Goal: Task Accomplishment & Management: Complete application form

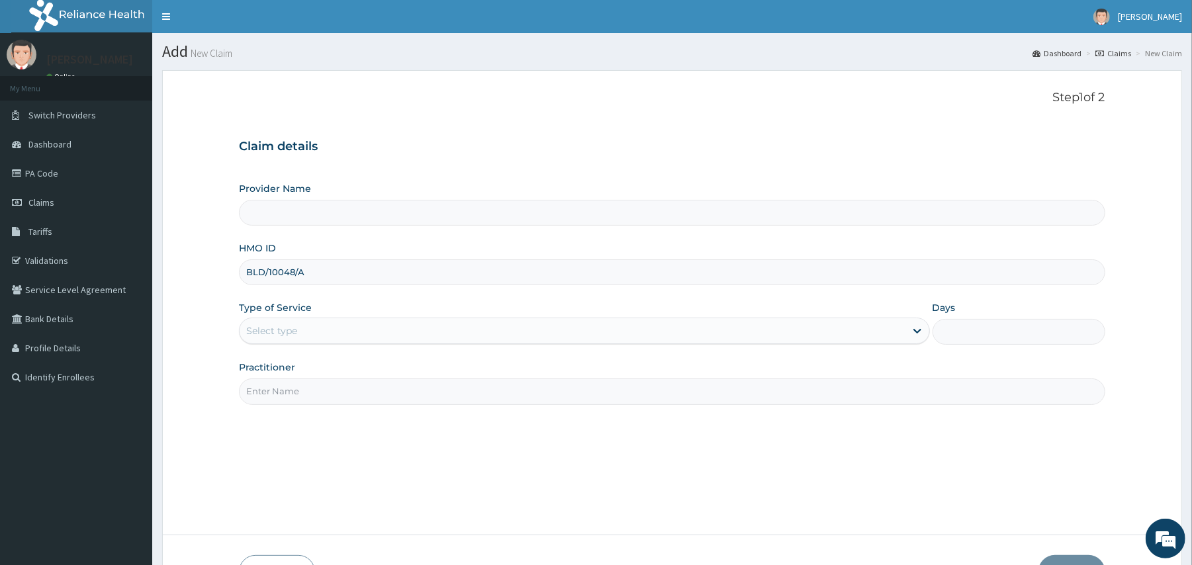
type input "BLD/10048/"
type input "[GEOGRAPHIC_DATA] And [GEOGRAPHIC_DATA]"
type input "BLD/10048/B"
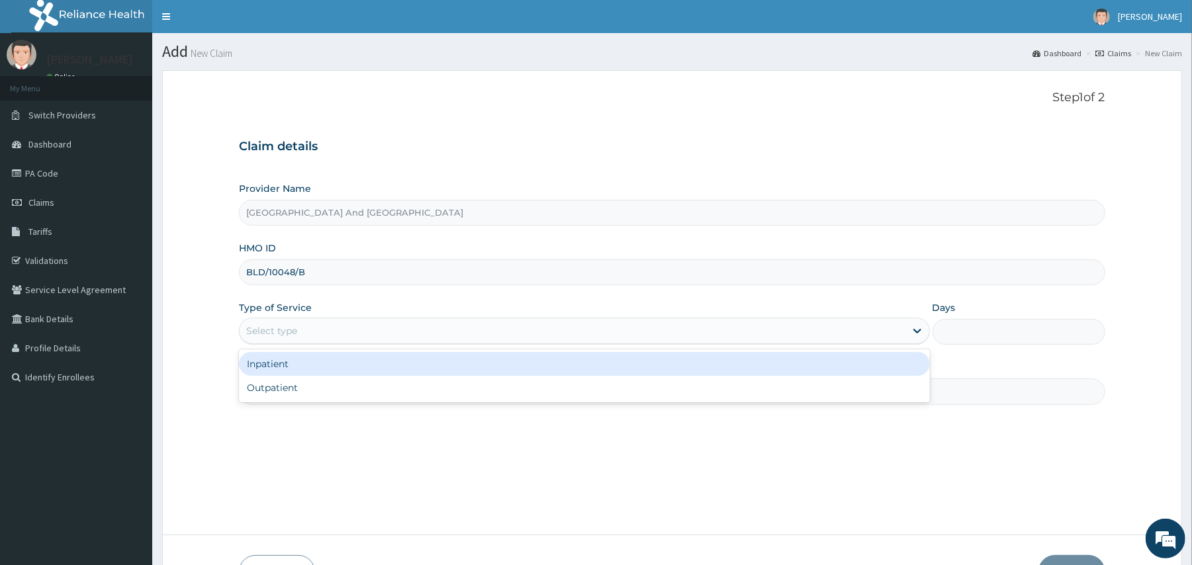
click at [363, 327] on div "Select type" at bounding box center [572, 330] width 665 height 21
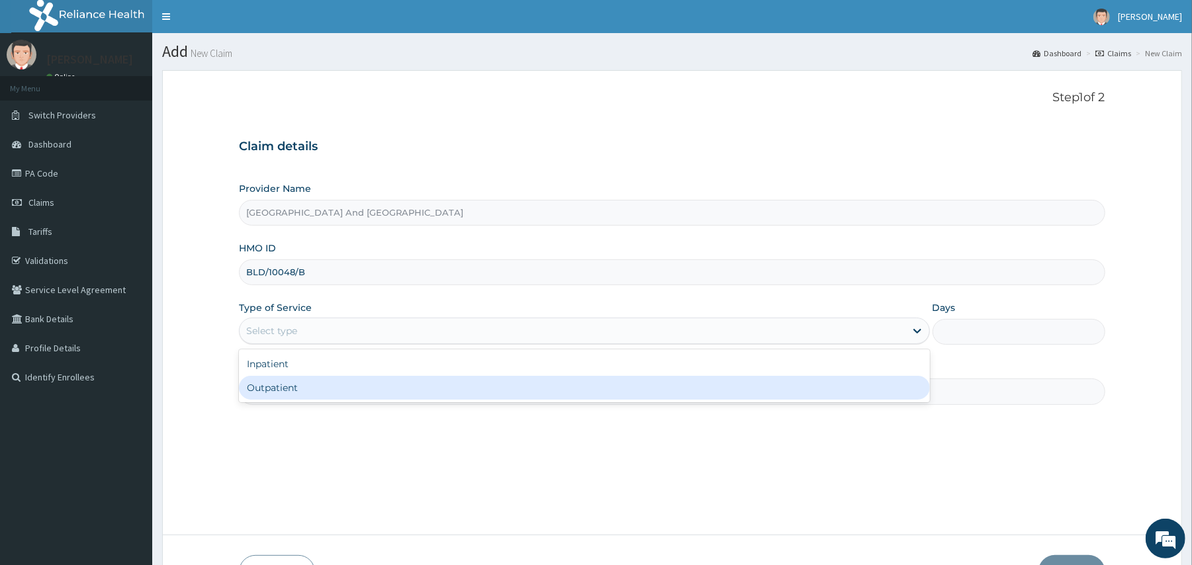
click at [327, 383] on div "Outpatient" at bounding box center [584, 388] width 690 height 24
type input "1"
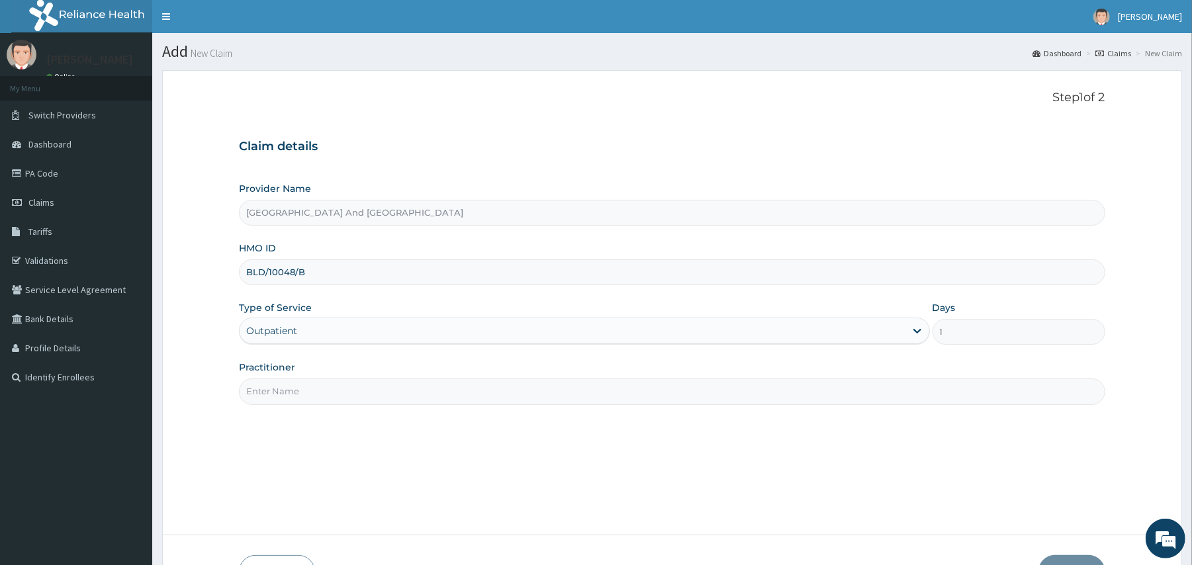
click at [350, 390] on input "Practitioner" at bounding box center [672, 392] width 866 height 26
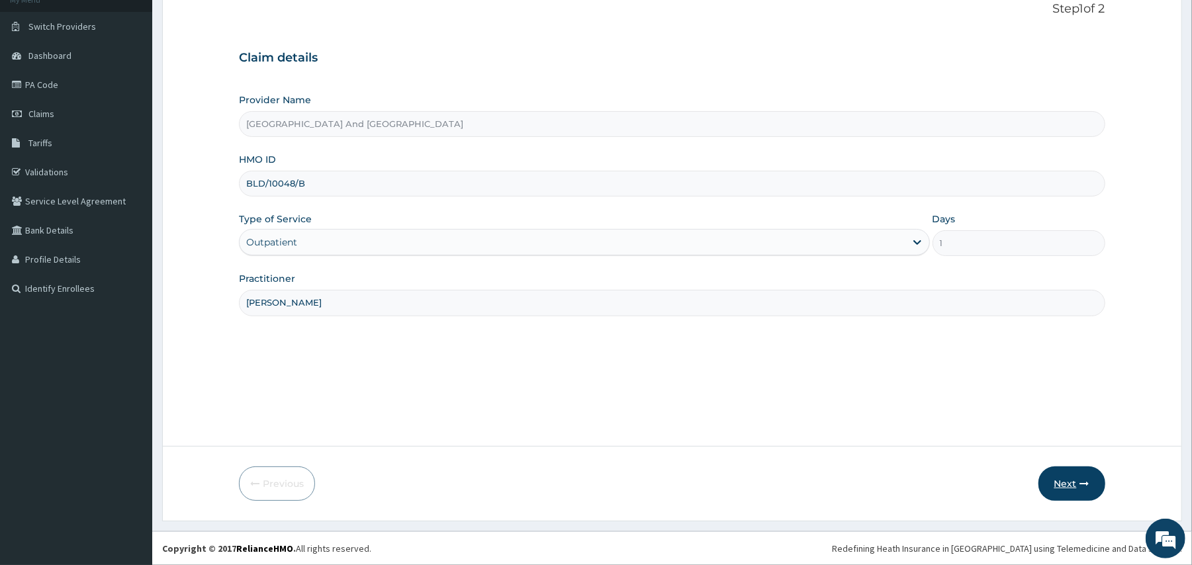
type input "[PERSON_NAME]"
click at [1065, 484] on button "Next" at bounding box center [1071, 484] width 67 height 34
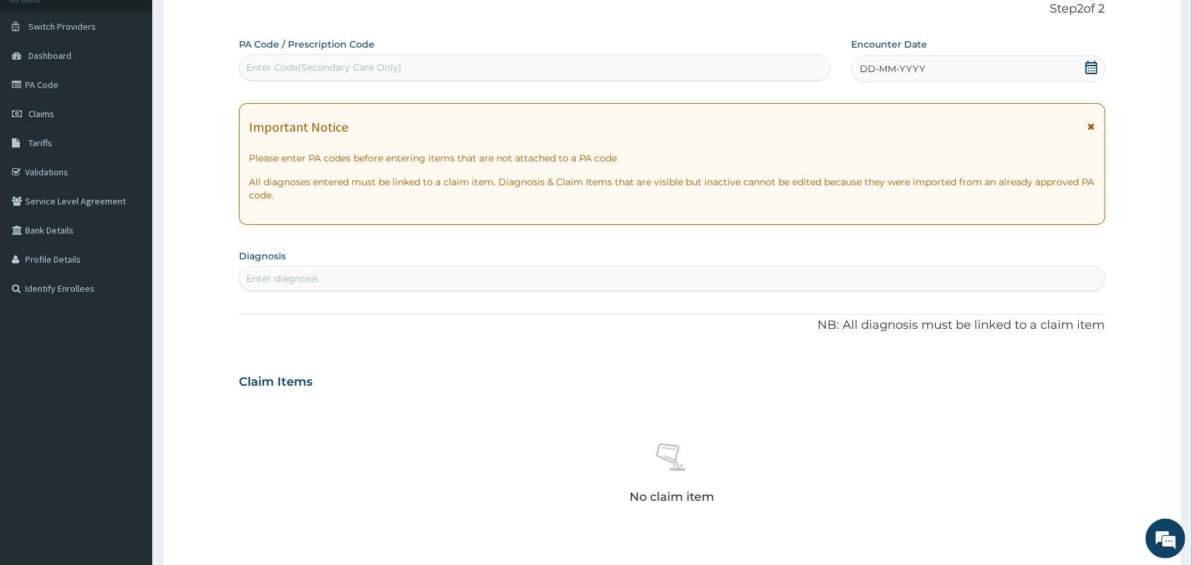
click at [652, 73] on div "Enter Code(Secondary Care Only)" at bounding box center [535, 67] width 590 height 21
paste input "PA/0C0E36"
type input "PA/0C0E36"
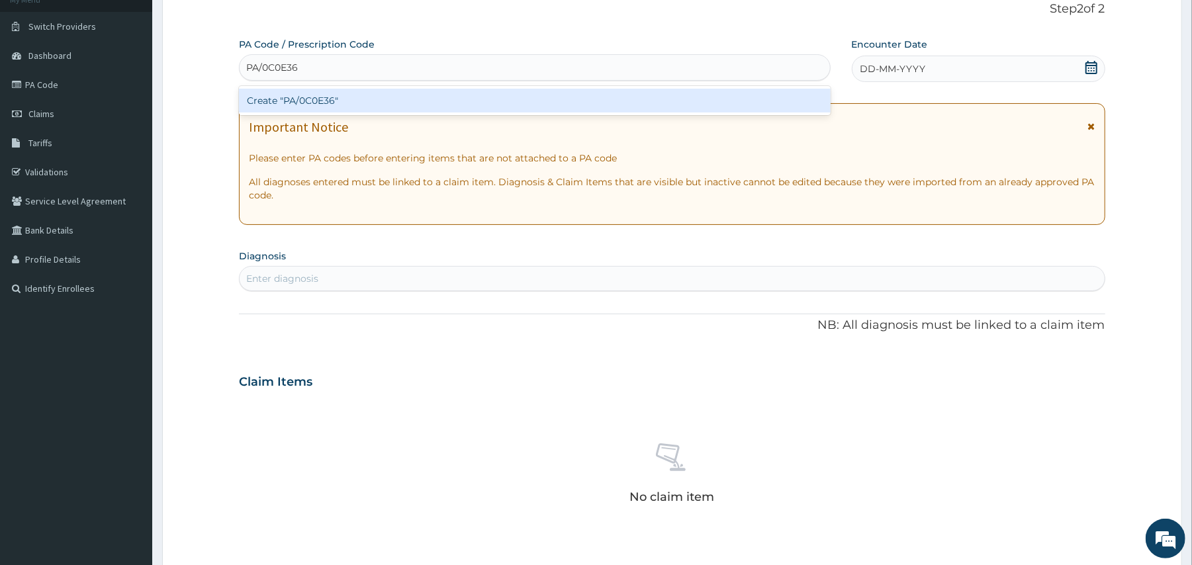
click at [623, 101] on div "Create "PA/0C0E36"" at bounding box center [534, 101] width 591 height 24
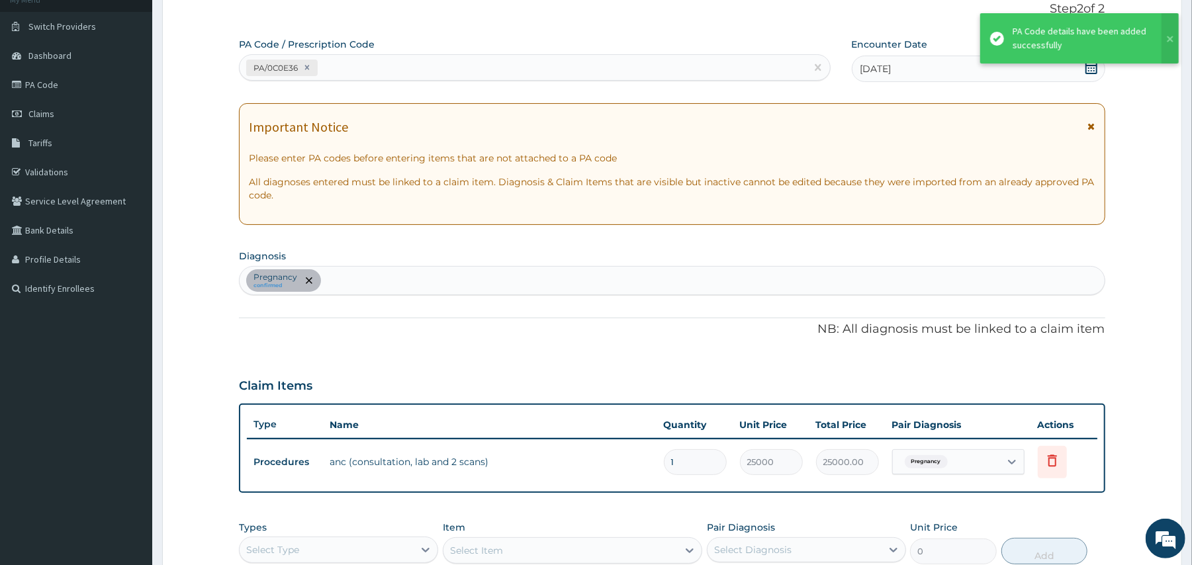
click at [623, 101] on div "PA Code / Prescription Code PA/0C0E36 Encounter Date [DATE] Important Notice Pl…" at bounding box center [672, 351] width 866 height 626
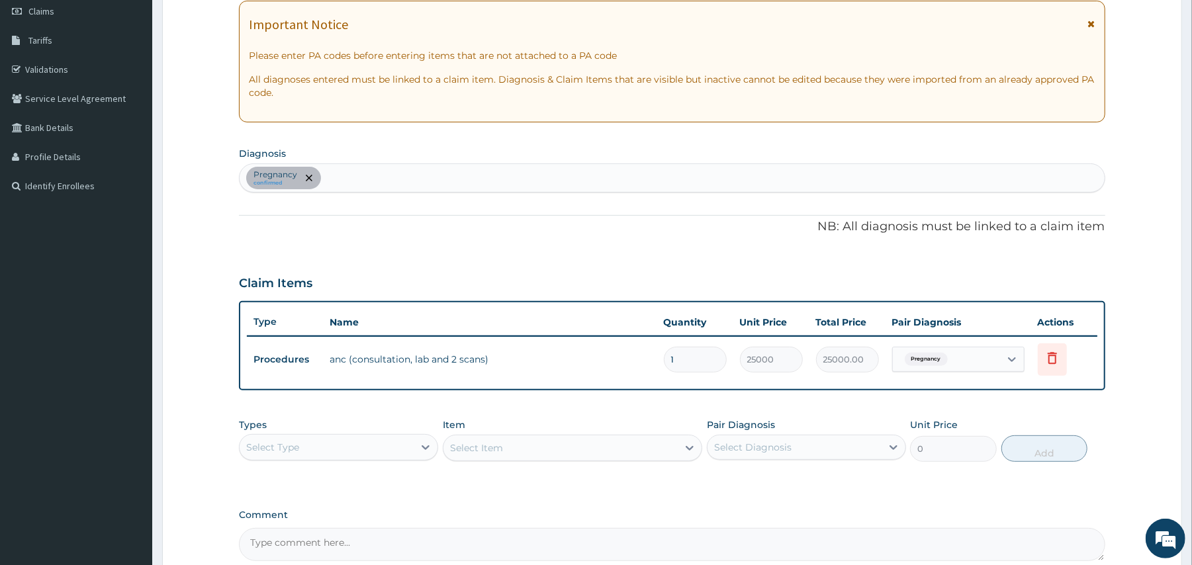
scroll to position [205, 0]
